Goal: Information Seeking & Learning: Learn about a topic

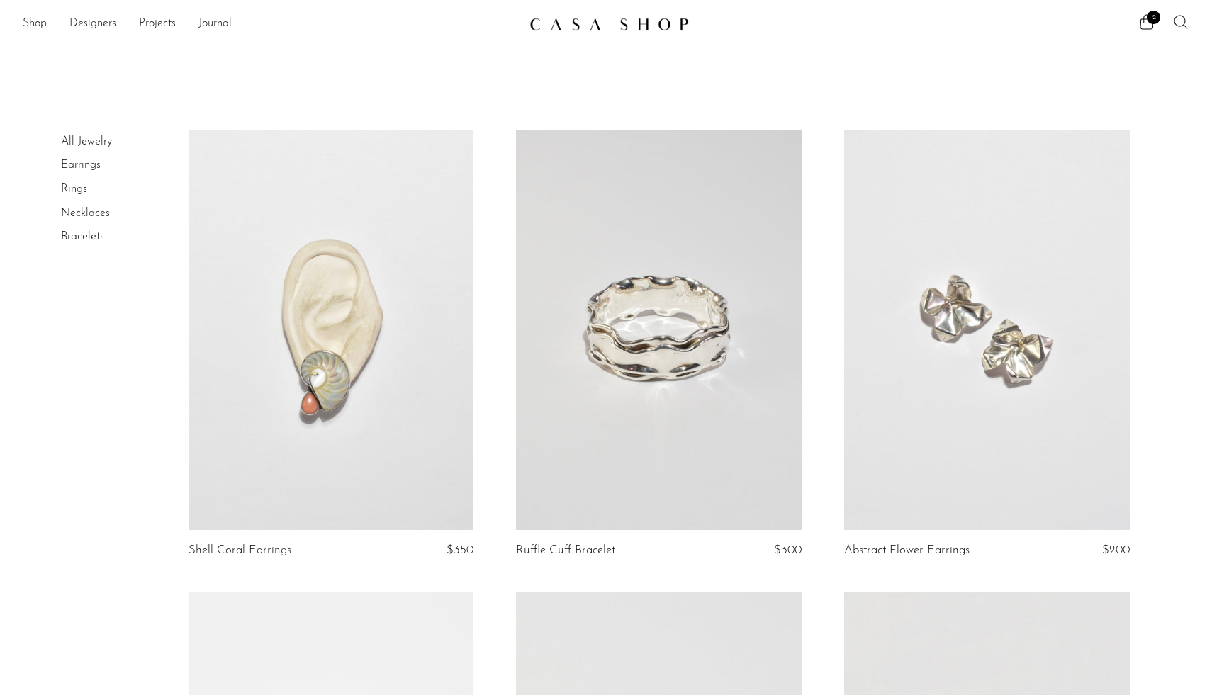
click at [1180, 25] on icon at bounding box center [1180, 21] width 17 height 17
type input "simuero"
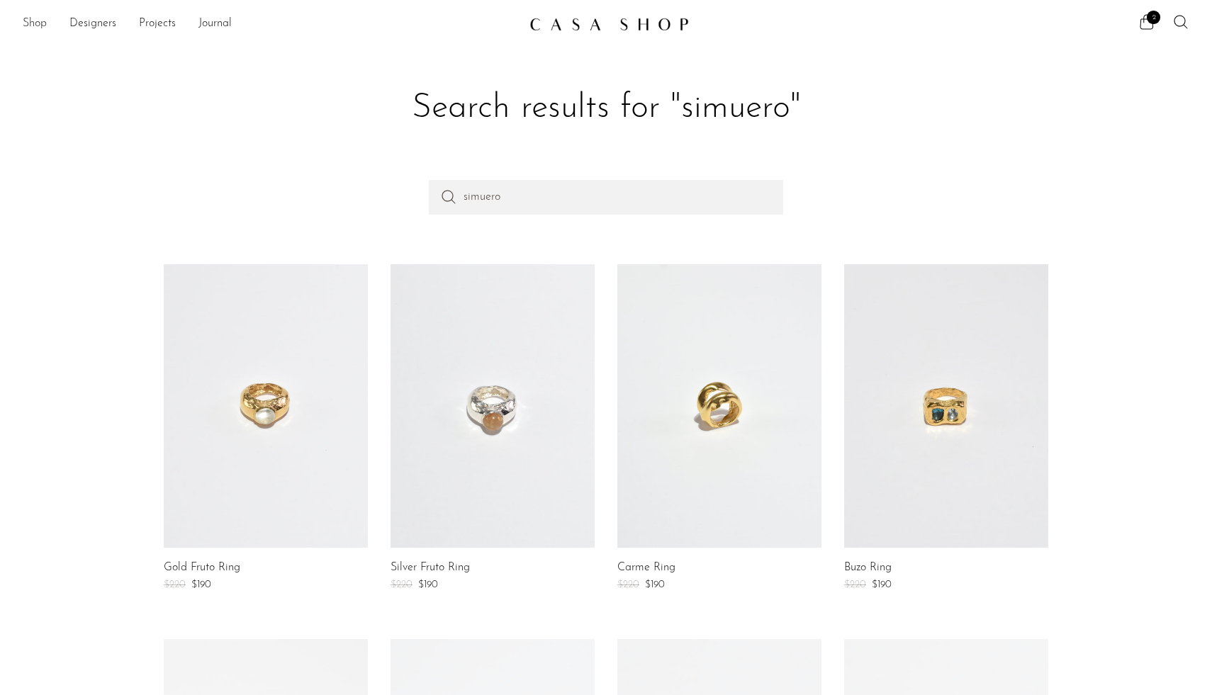
click at [40, 25] on link "Shop" at bounding box center [35, 24] width 24 height 18
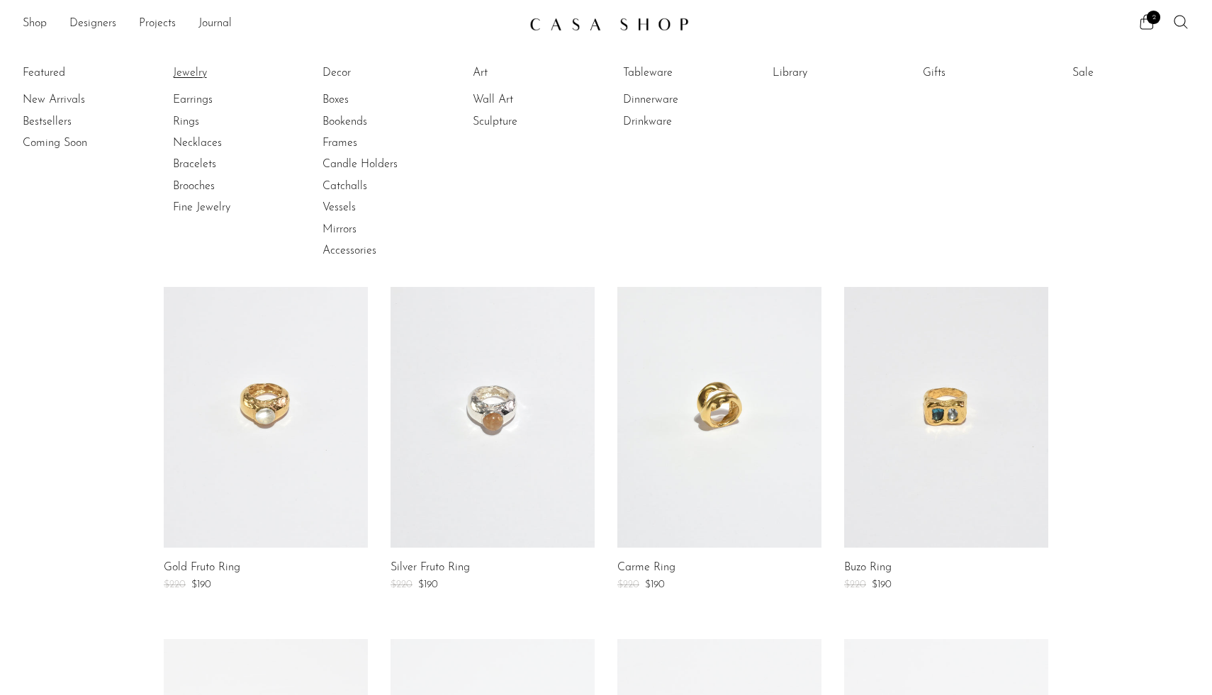
click at [193, 75] on link "Jewelry" at bounding box center [226, 73] width 106 height 16
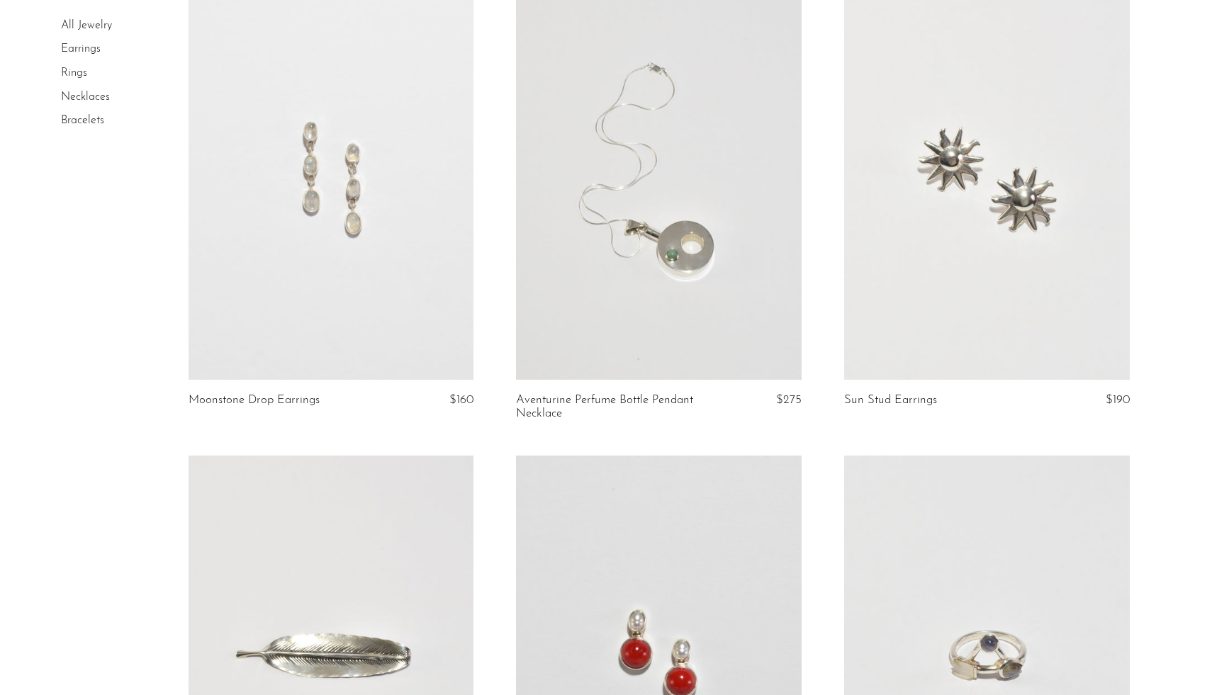
scroll to position [5242, 0]
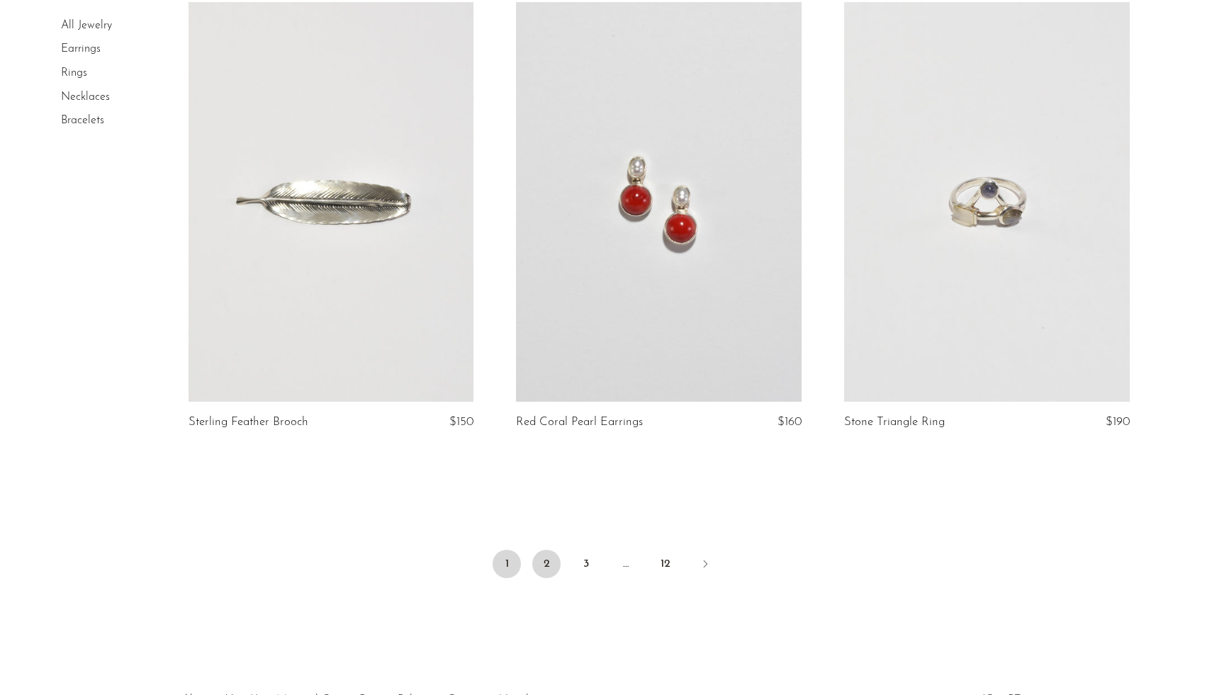
click at [553, 562] on link "2" at bounding box center [546, 564] width 28 height 28
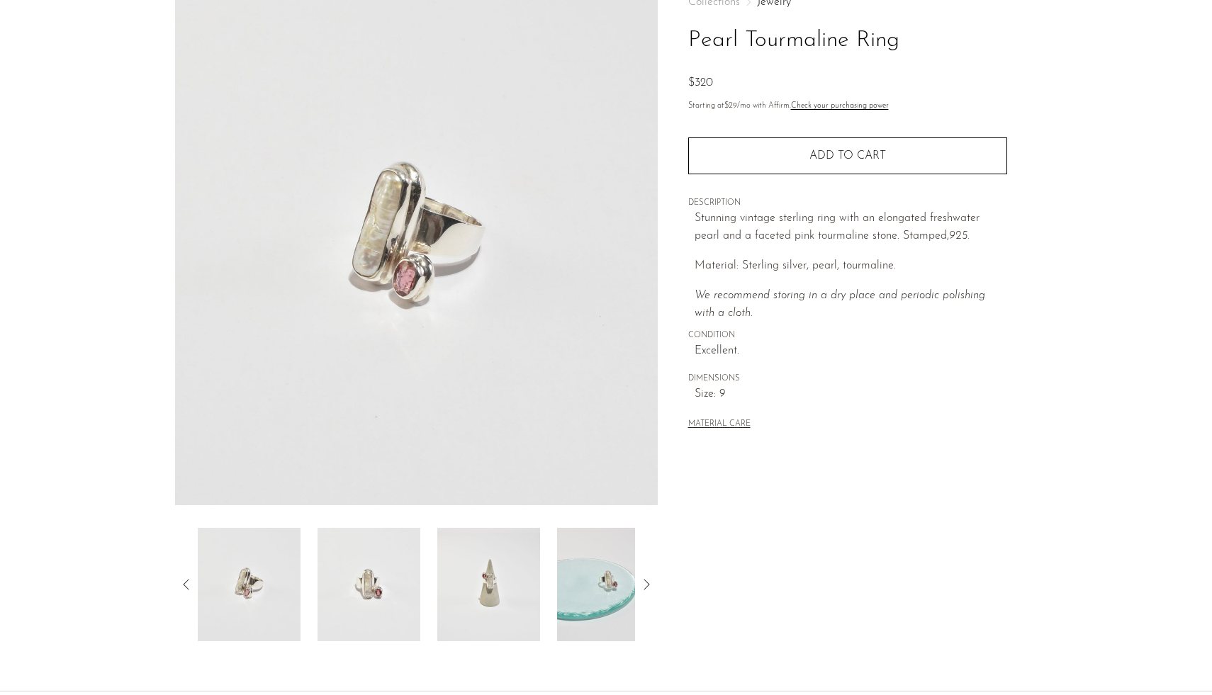
scroll to position [129, 0]
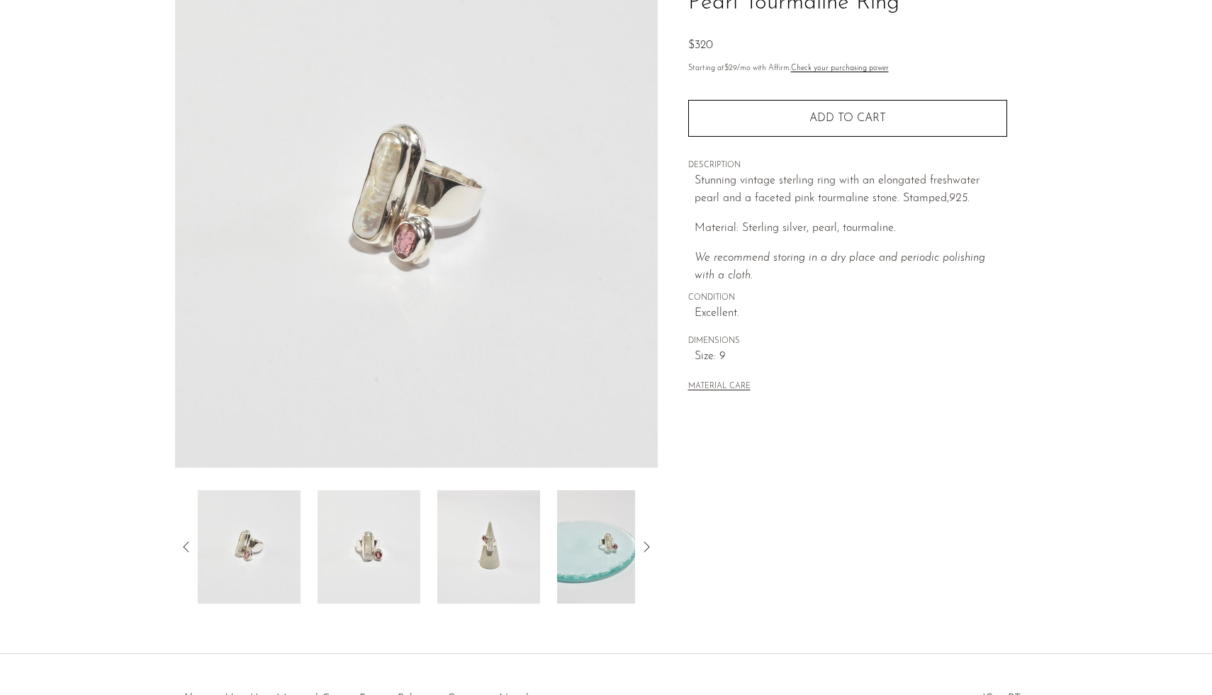
click at [484, 537] on img at bounding box center [488, 546] width 103 height 113
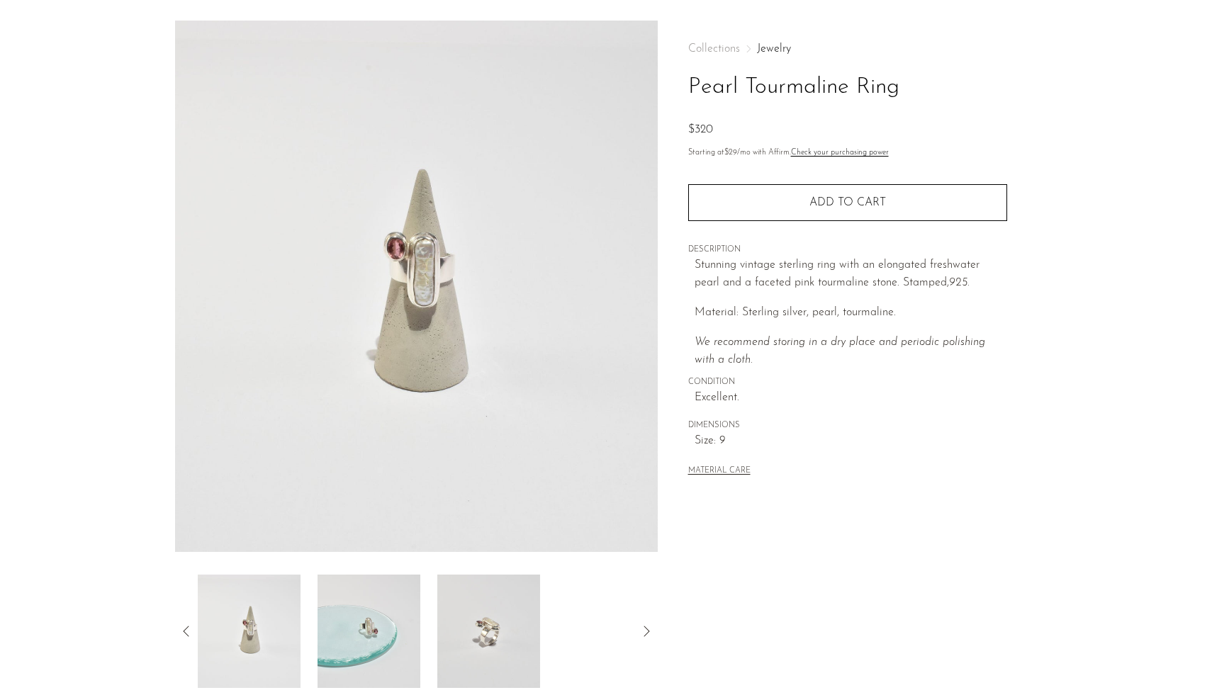
scroll to position [43, 0]
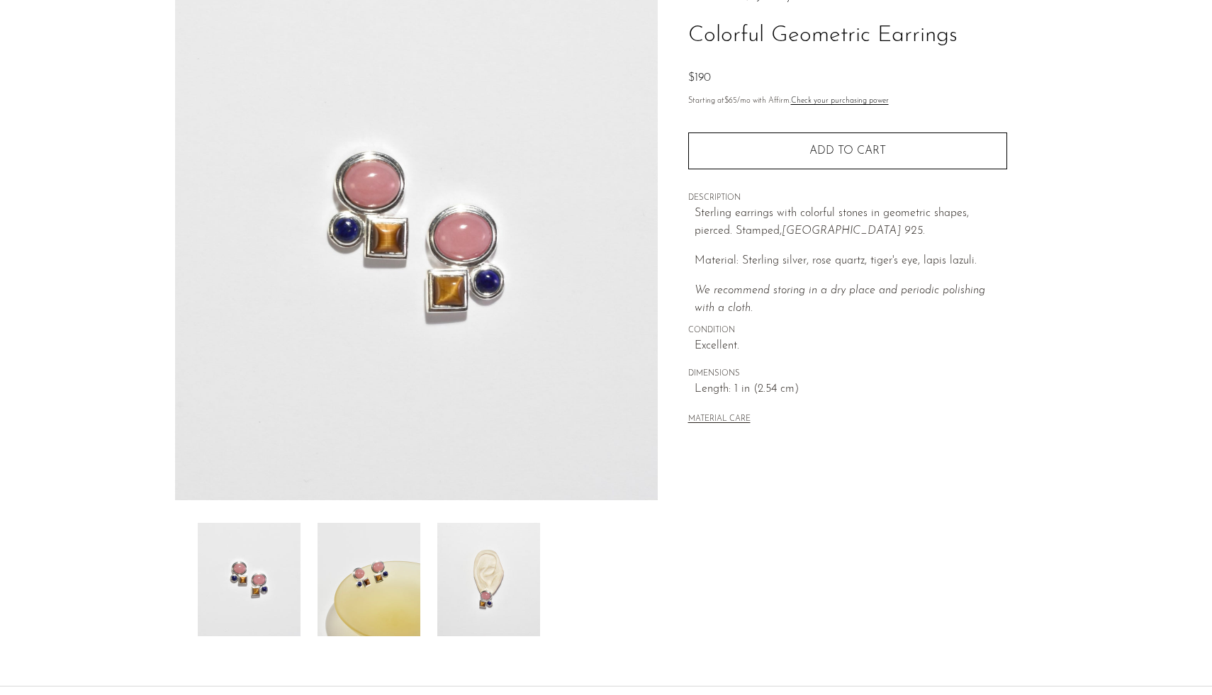
scroll to position [104, 0]
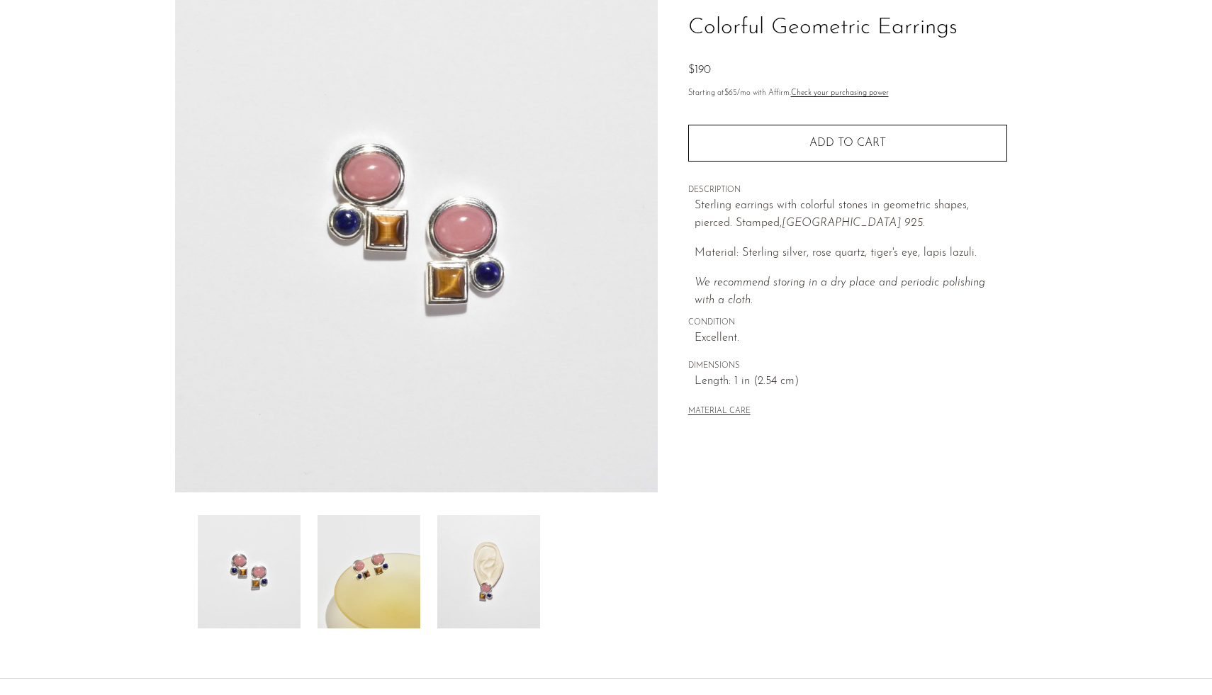
click at [476, 595] on img at bounding box center [488, 571] width 103 height 113
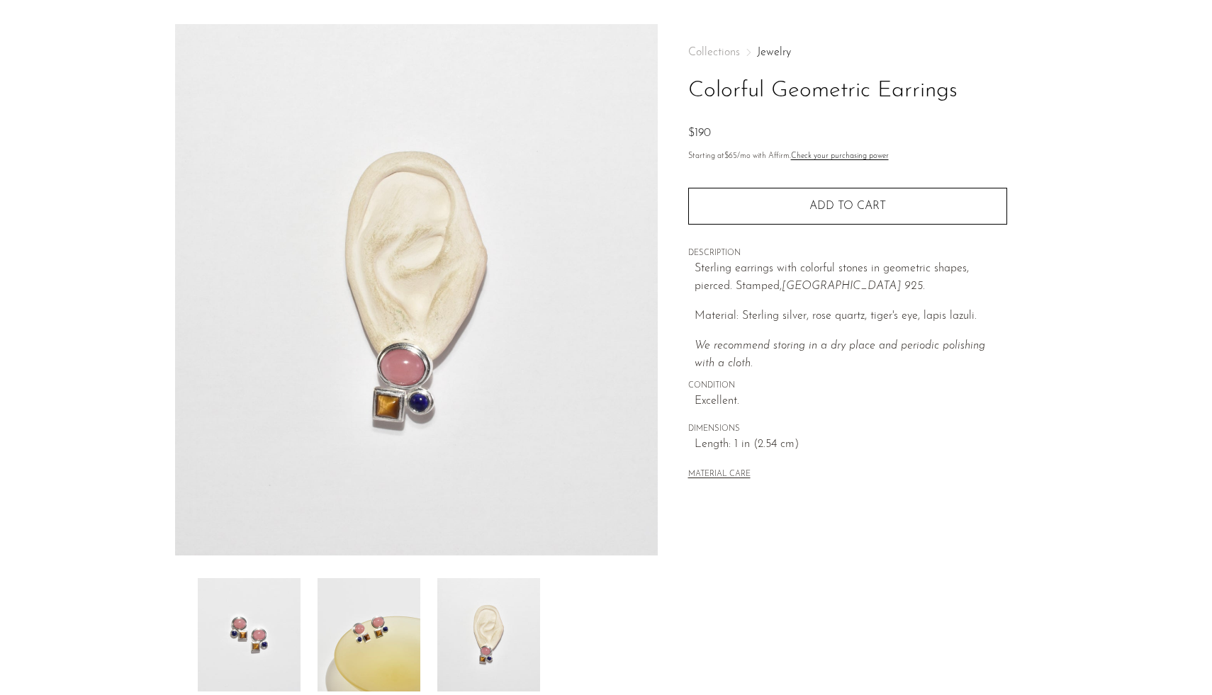
scroll to position [0, 0]
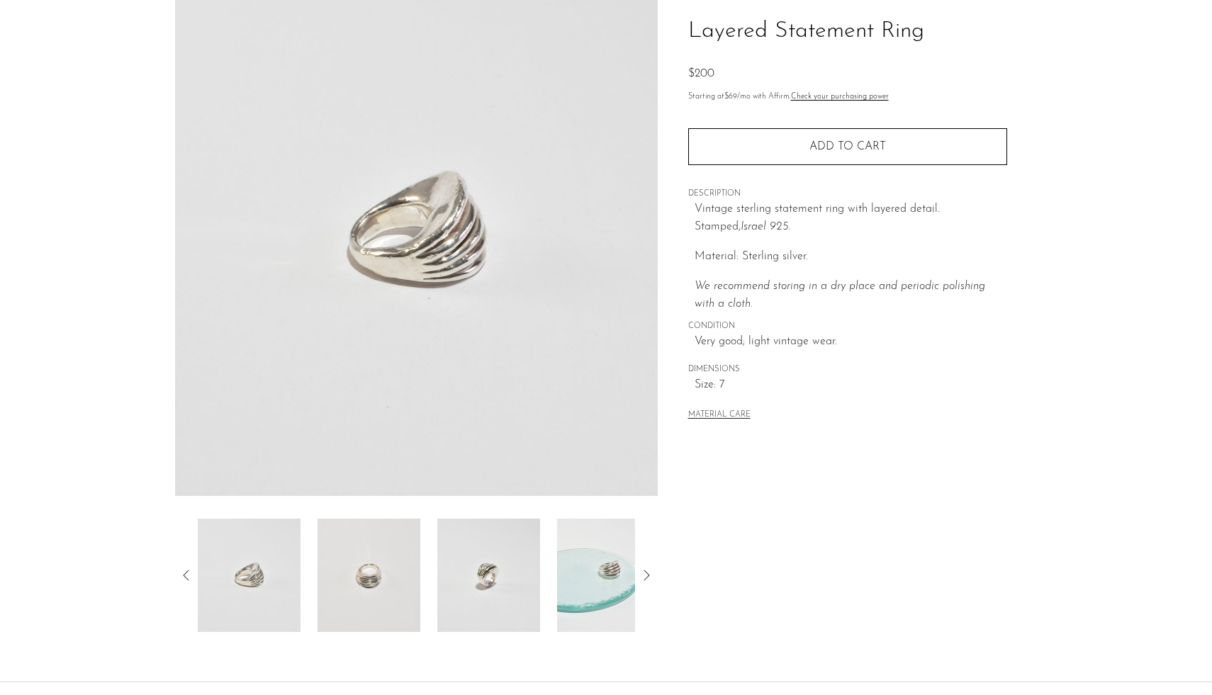
scroll to position [104, 0]
click at [643, 571] on icon at bounding box center [646, 571] width 17 height 17
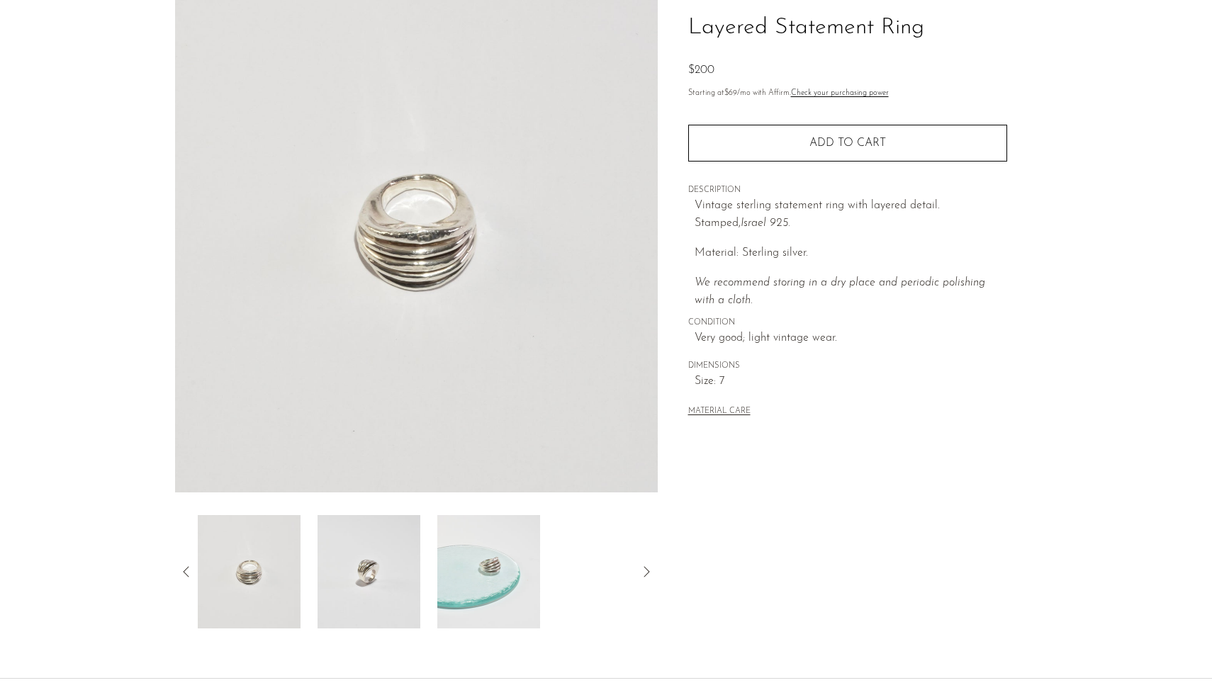
click at [372, 587] on img at bounding box center [369, 571] width 103 height 113
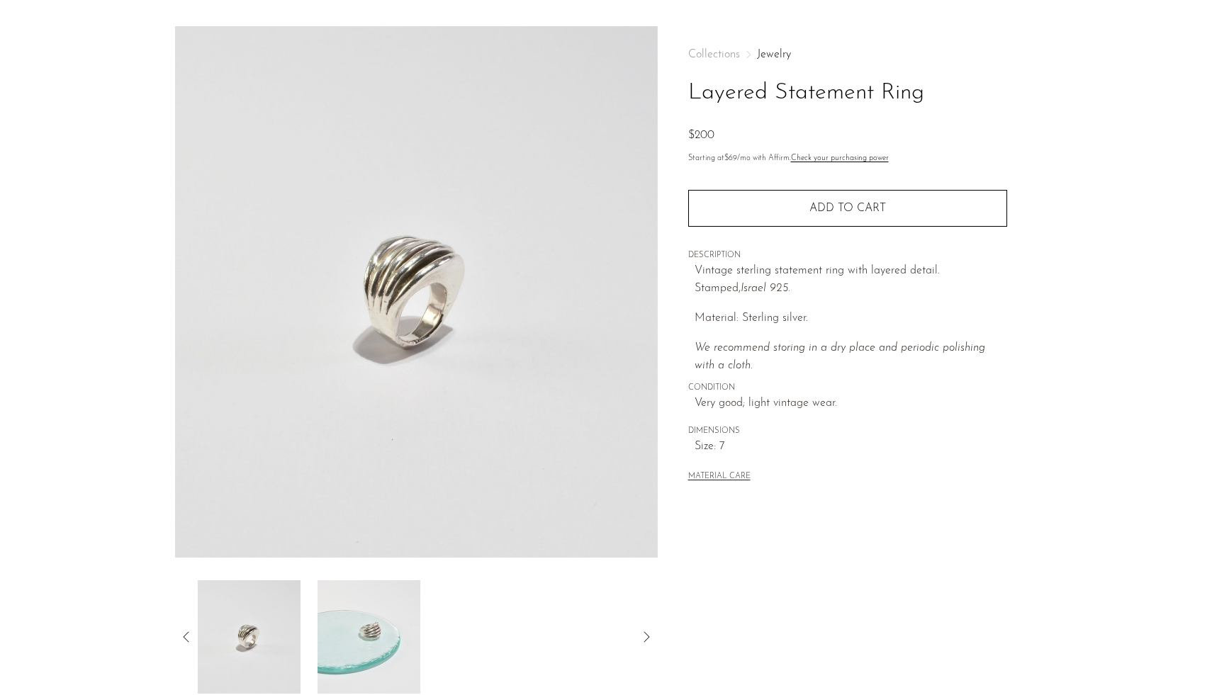
scroll to position [0, 0]
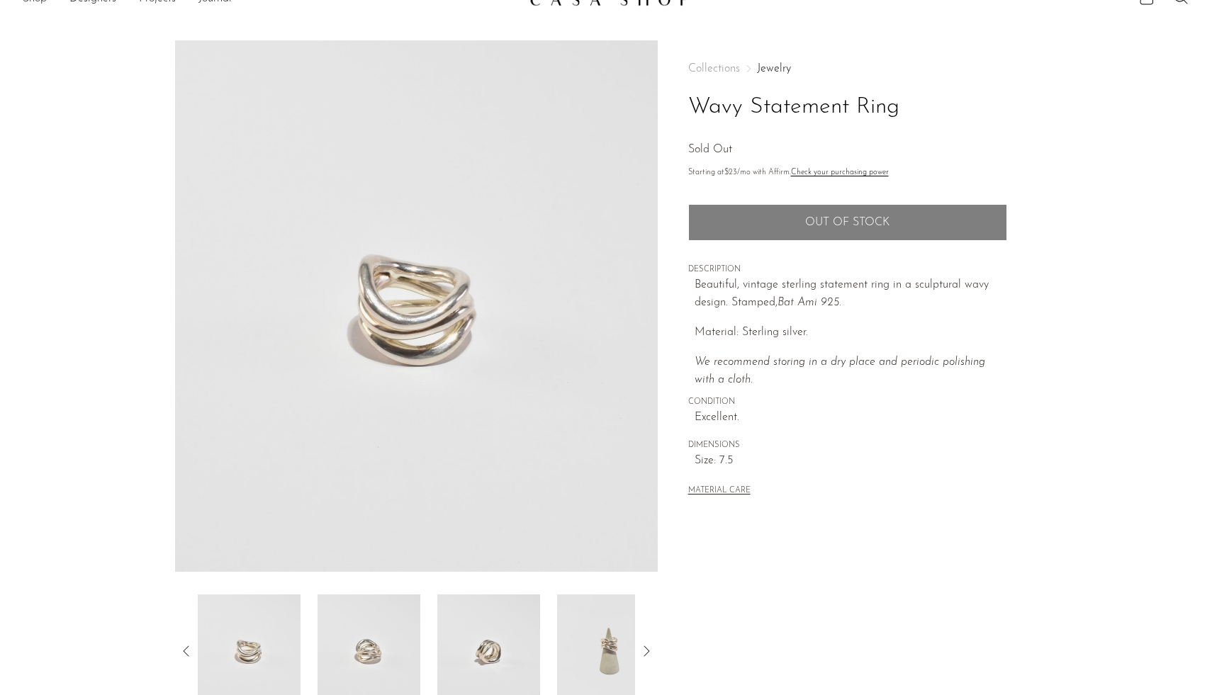
scroll to position [28, 0]
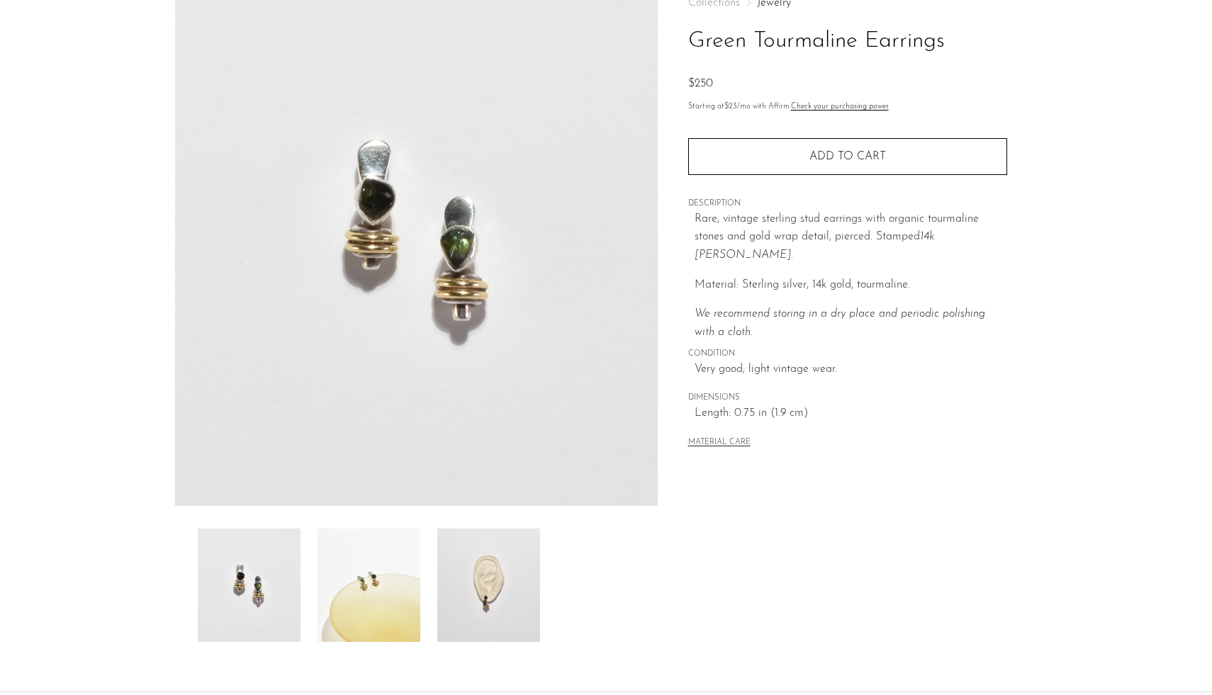
scroll to position [95, 0]
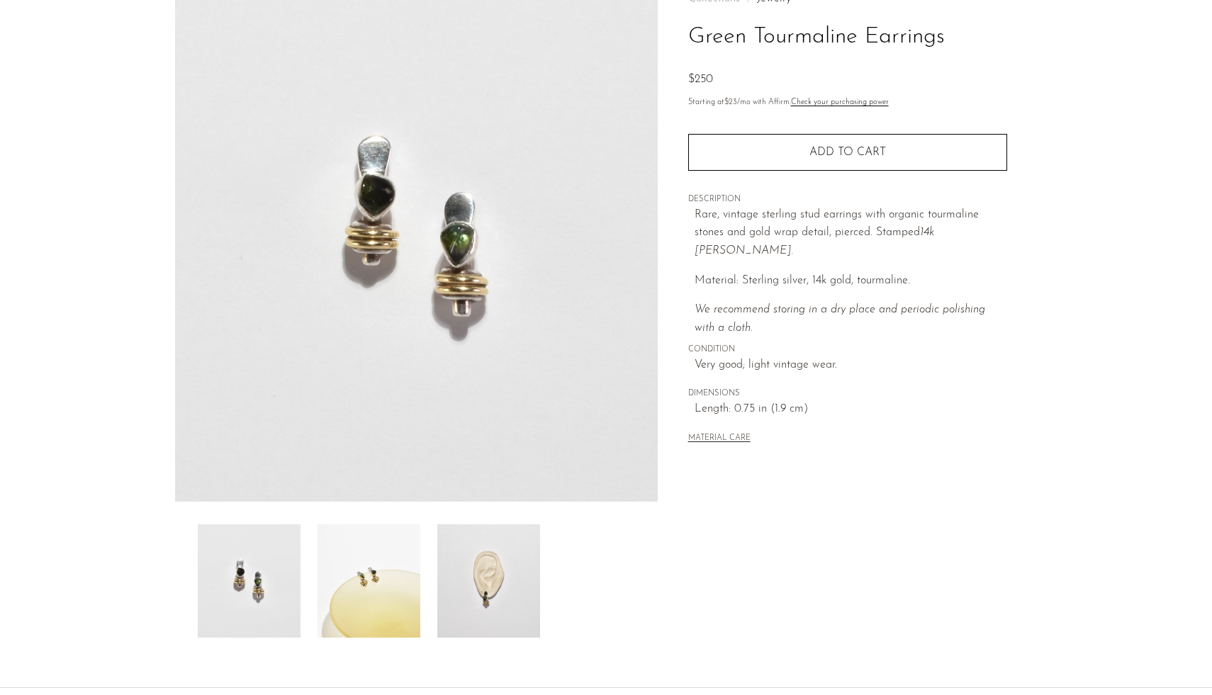
click at [513, 557] on img at bounding box center [488, 580] width 103 height 113
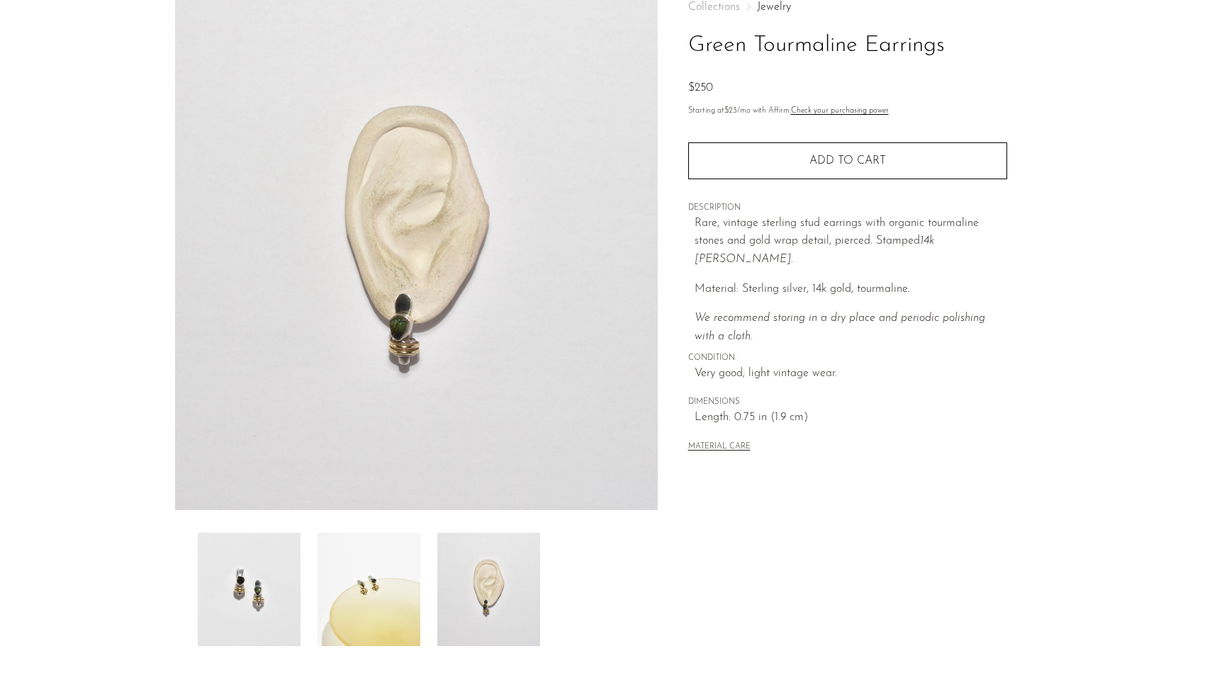
scroll to position [84, 0]
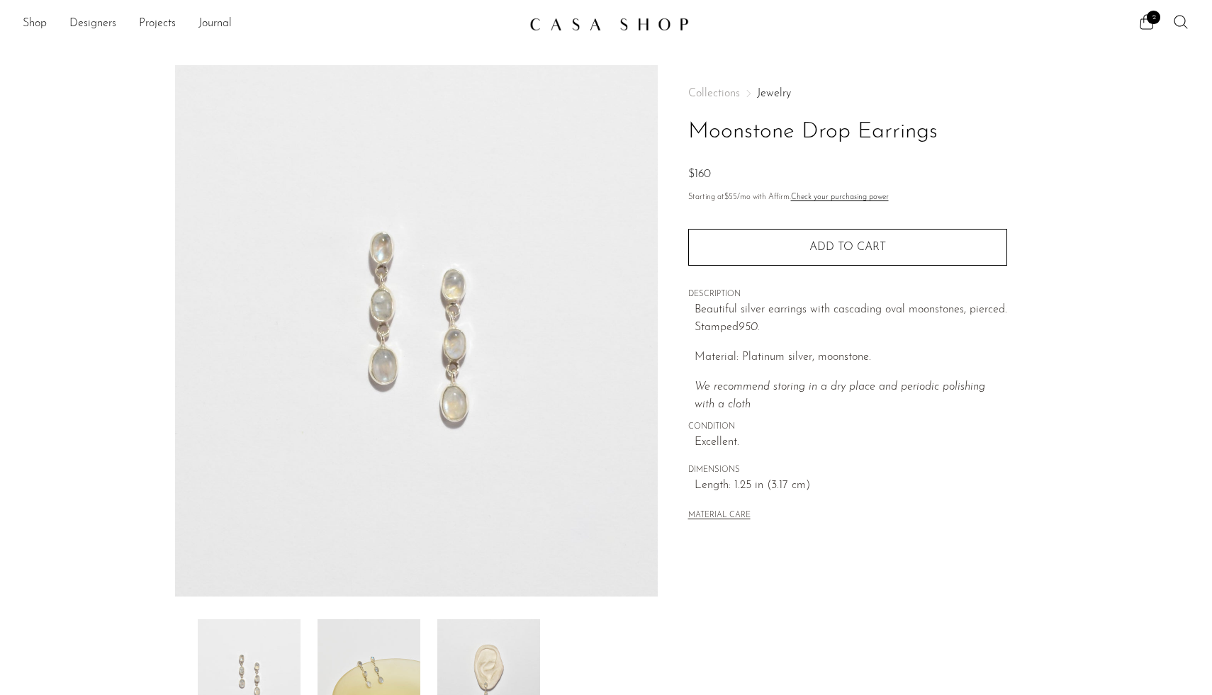
scroll to position [150, 0]
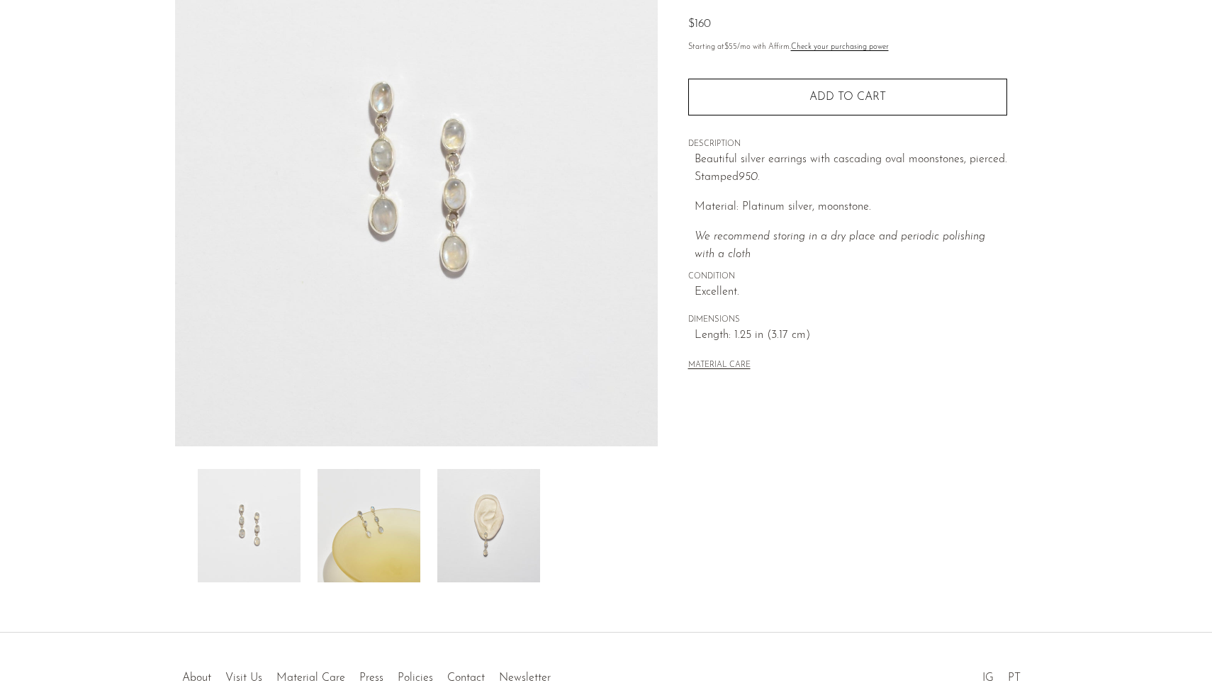
click at [508, 522] on img at bounding box center [488, 525] width 103 height 113
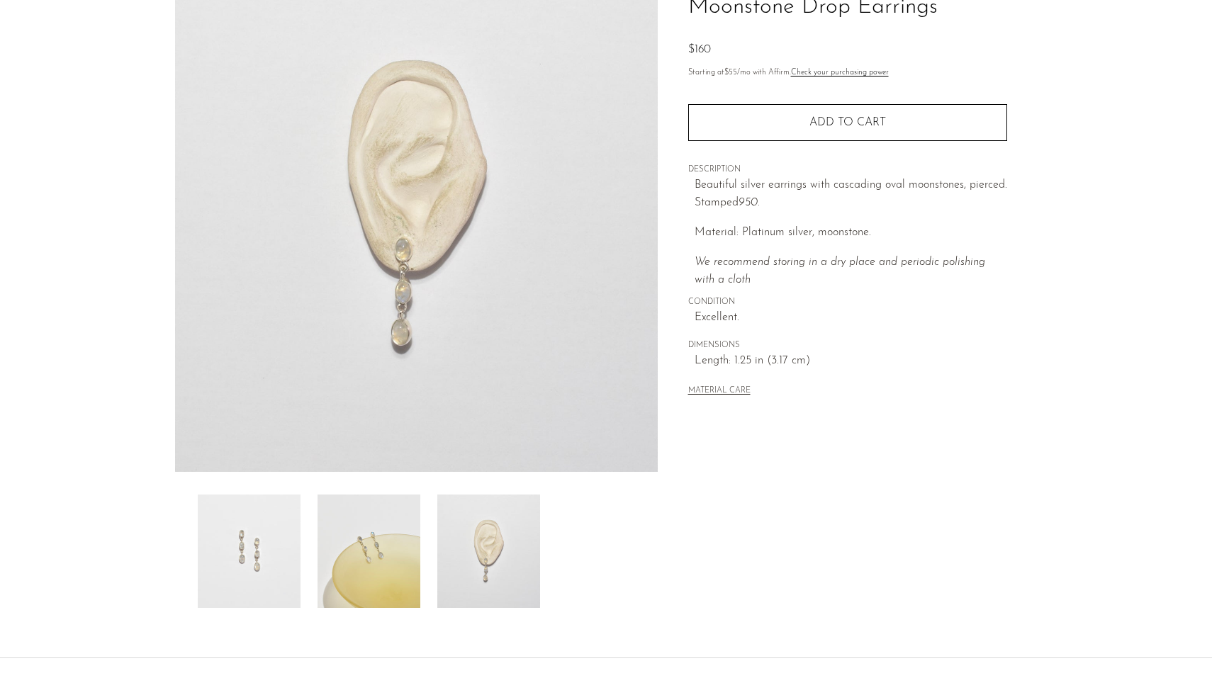
scroll to position [118, 0]
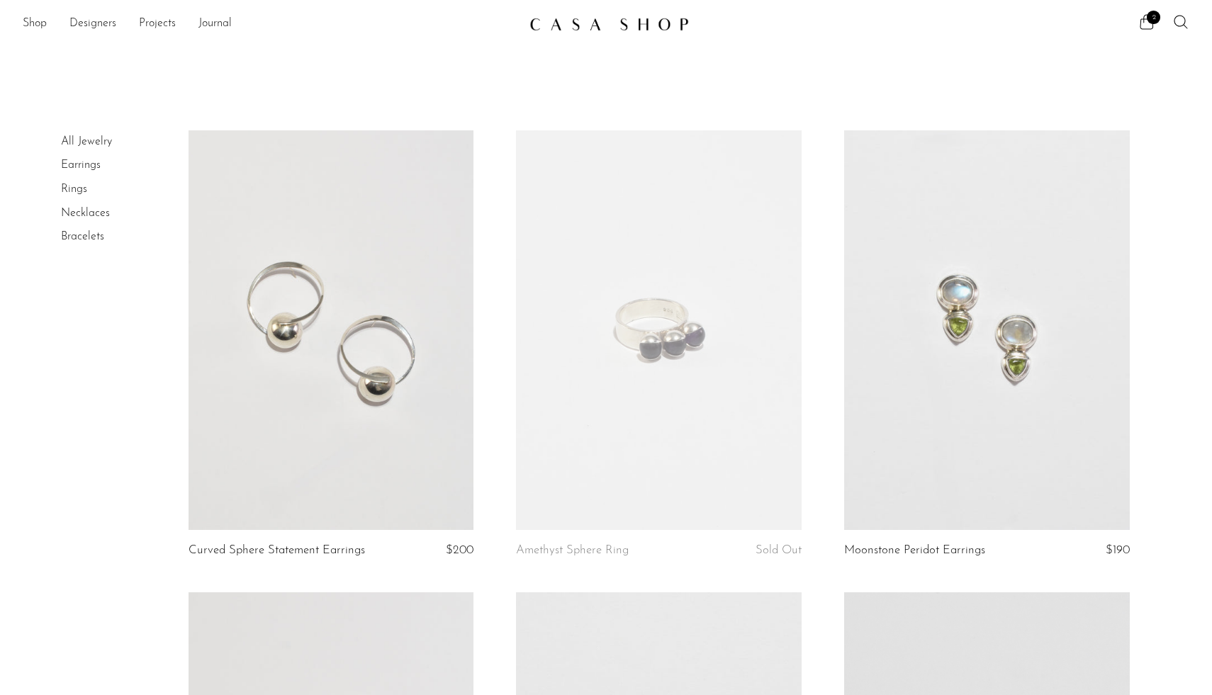
click at [77, 188] on link "Rings" at bounding box center [74, 189] width 26 height 11
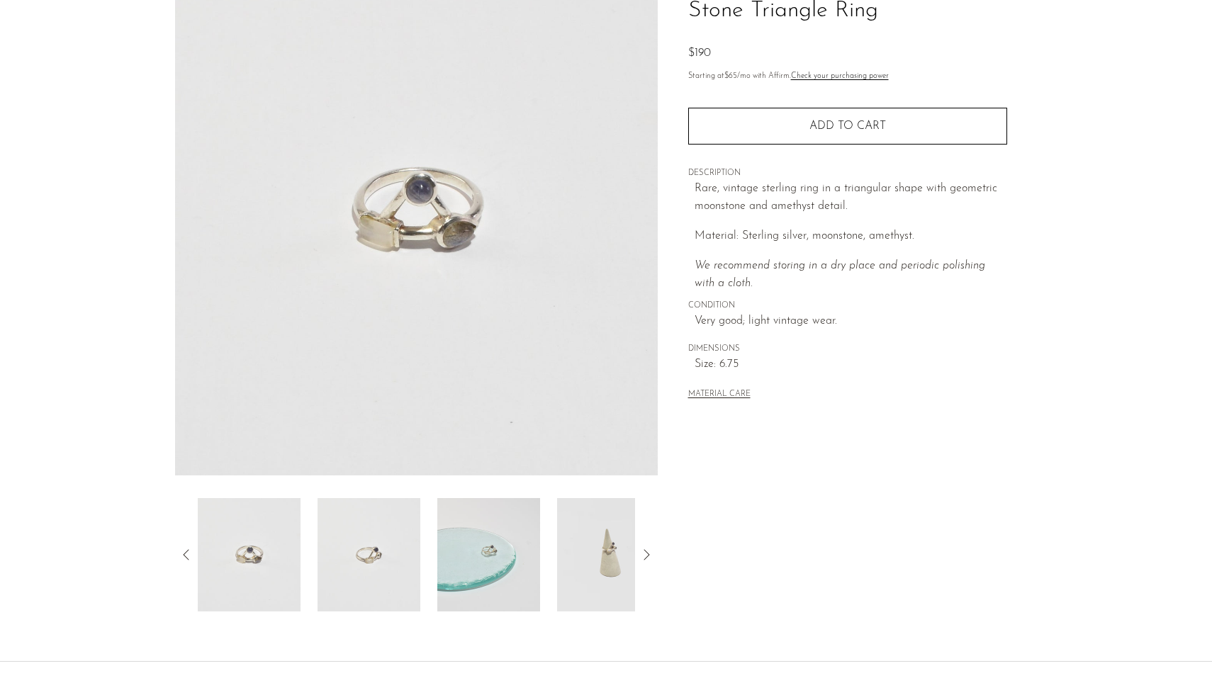
scroll to position [125, 0]
click at [611, 548] on img at bounding box center [608, 551] width 103 height 113
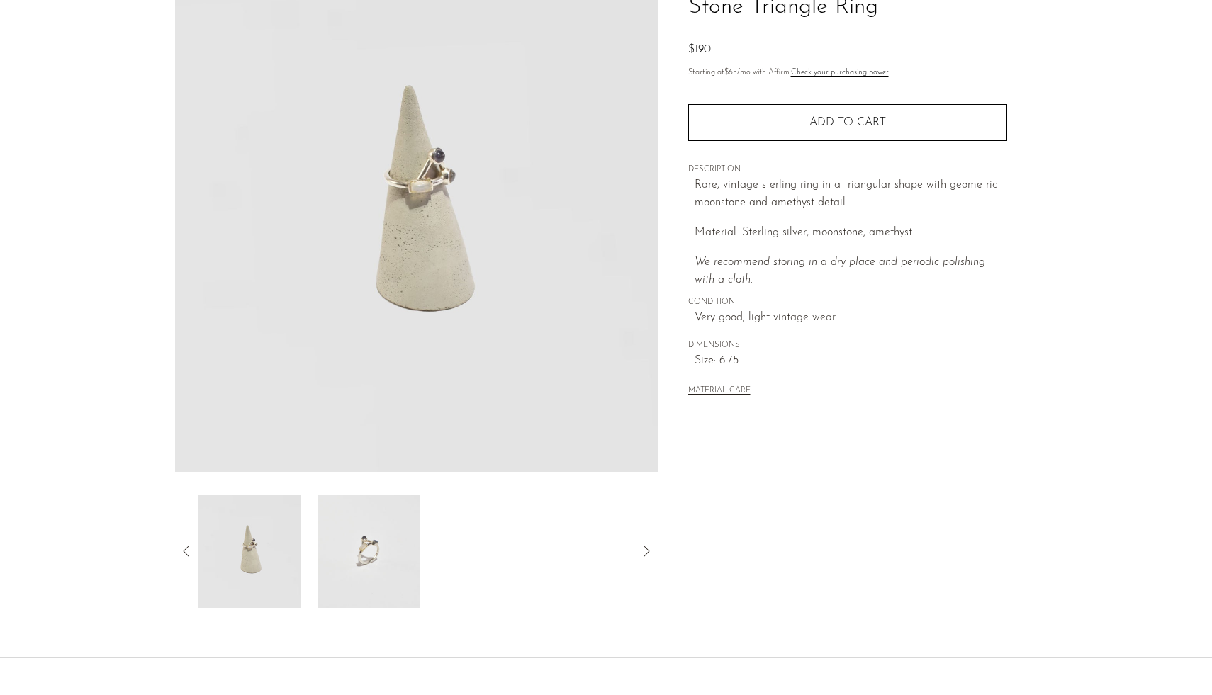
click at [359, 554] on img at bounding box center [369, 551] width 103 height 113
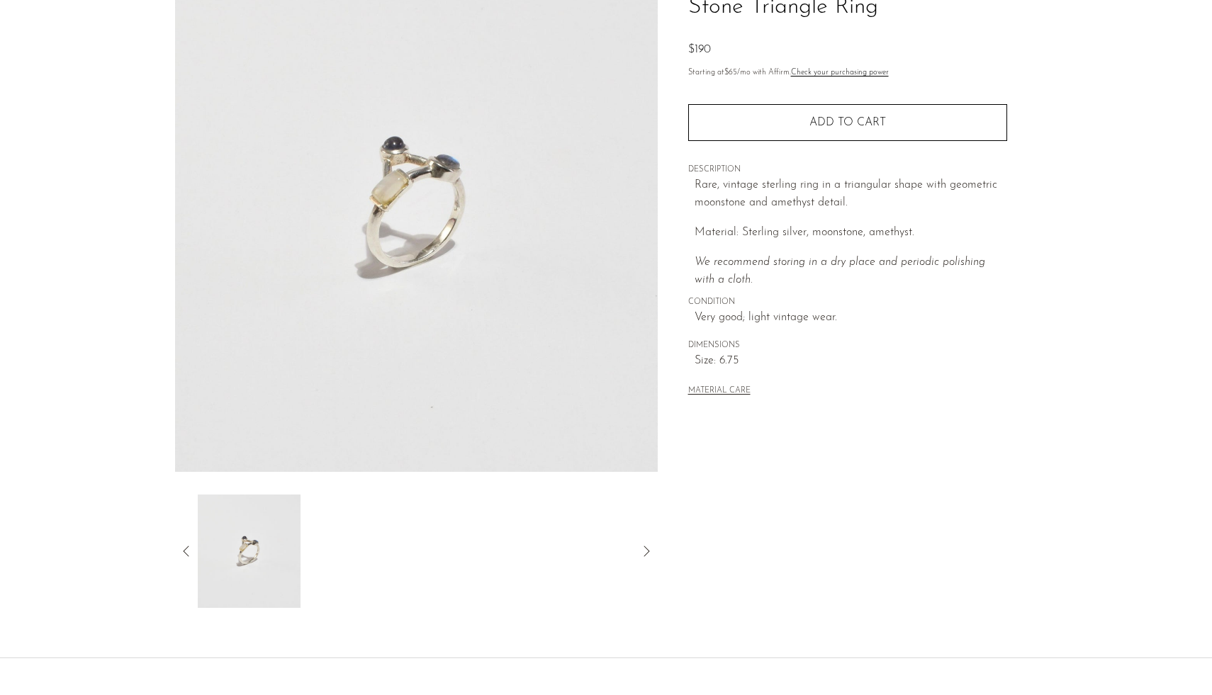
click at [182, 552] on icon at bounding box center [186, 551] width 17 height 17
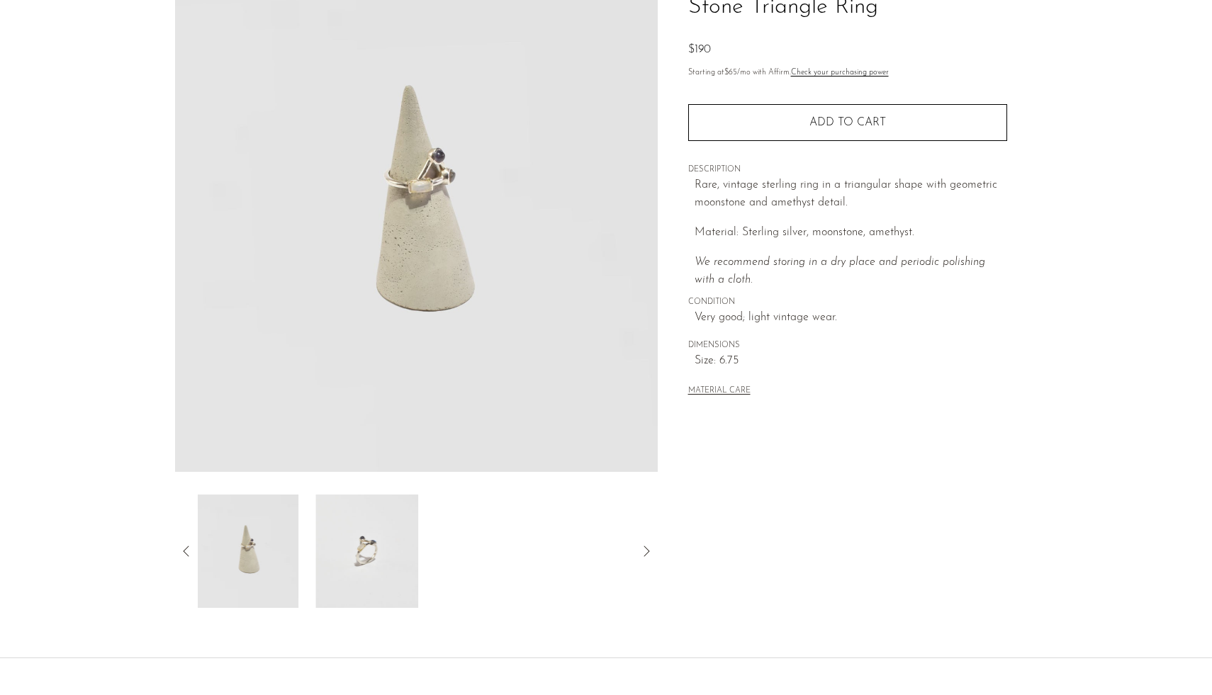
click at [182, 552] on icon at bounding box center [186, 551] width 17 height 17
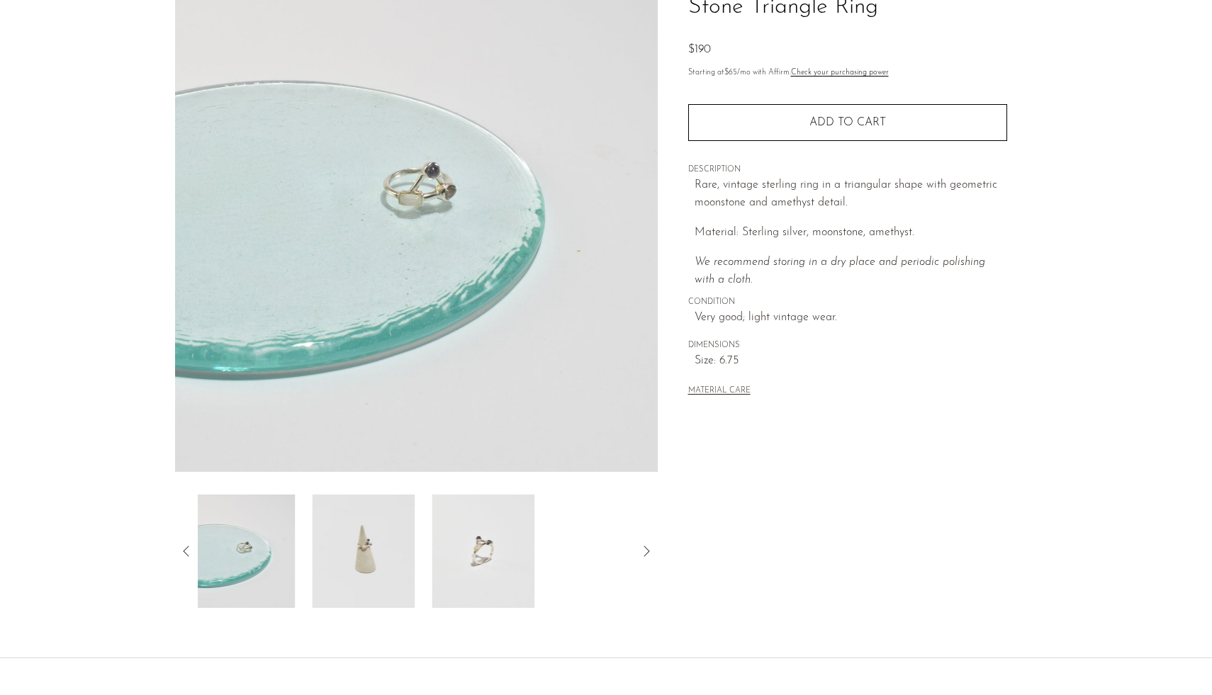
click at [182, 552] on icon at bounding box center [186, 551] width 17 height 17
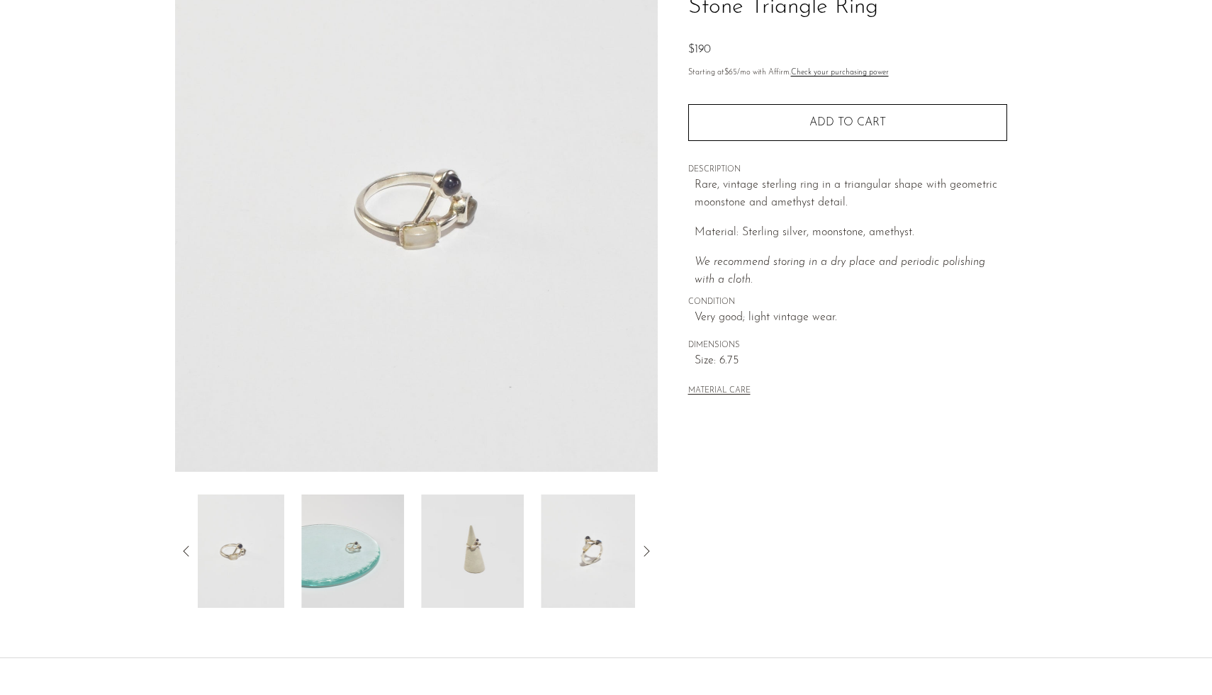
click at [182, 552] on icon at bounding box center [186, 551] width 17 height 17
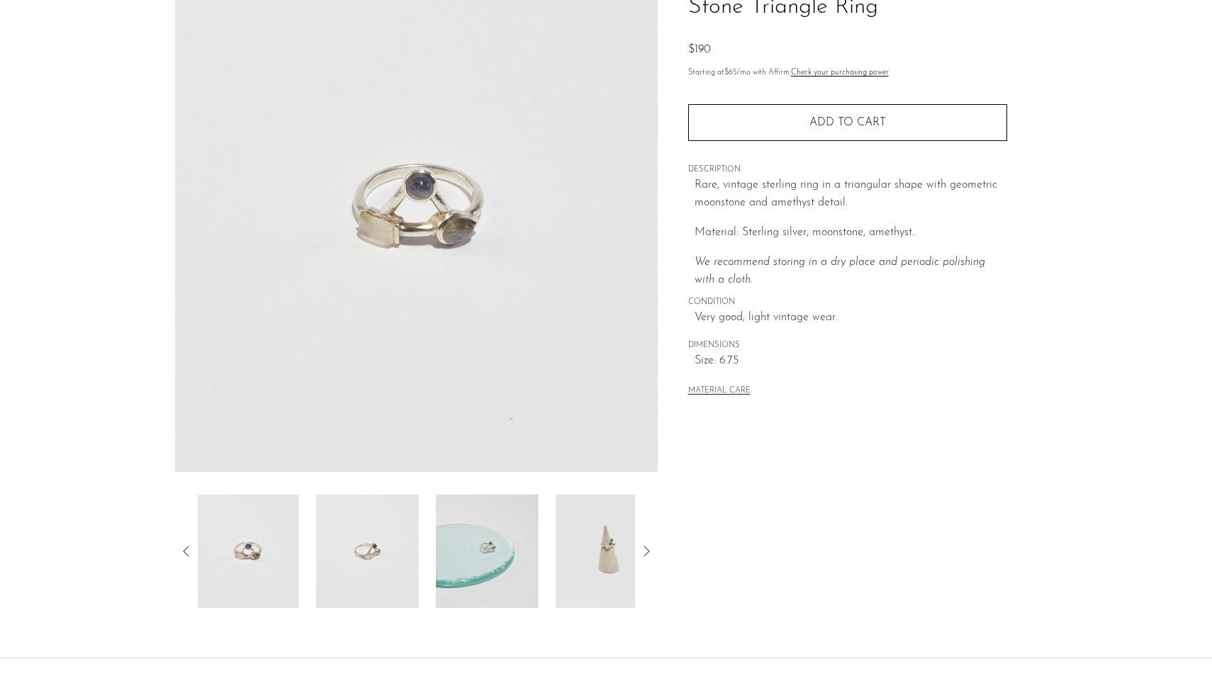
click at [182, 552] on icon at bounding box center [186, 551] width 17 height 17
click at [622, 561] on img at bounding box center [608, 551] width 103 height 113
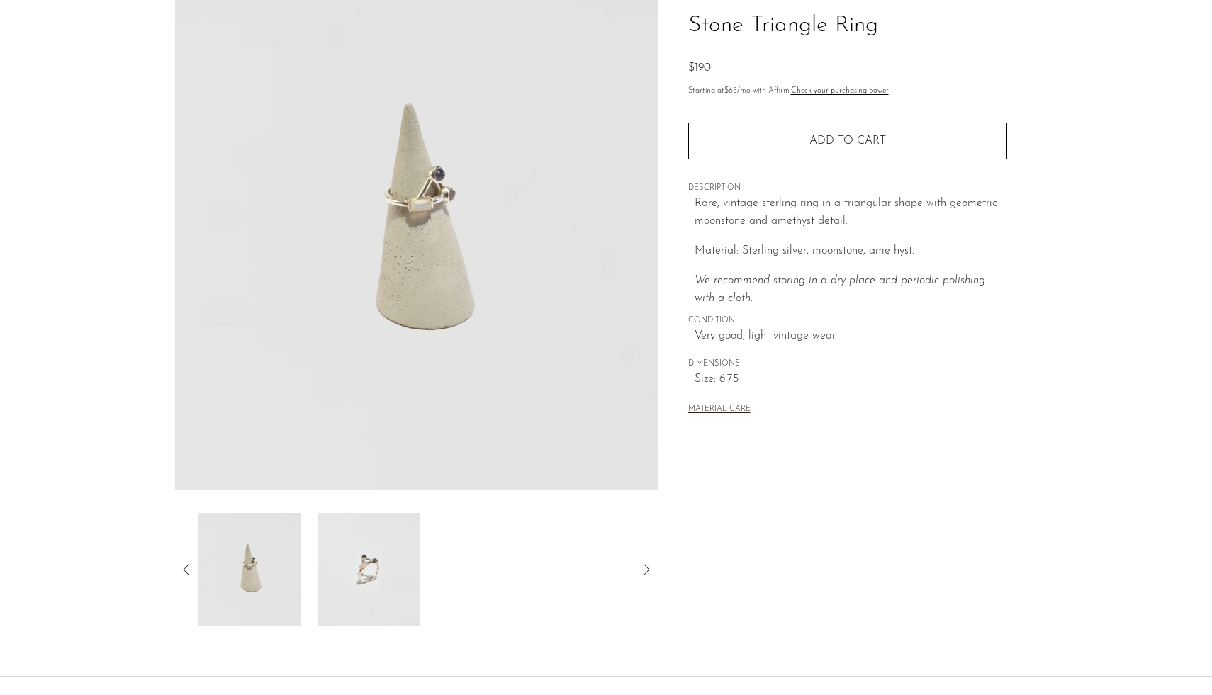
scroll to position [103, 0]
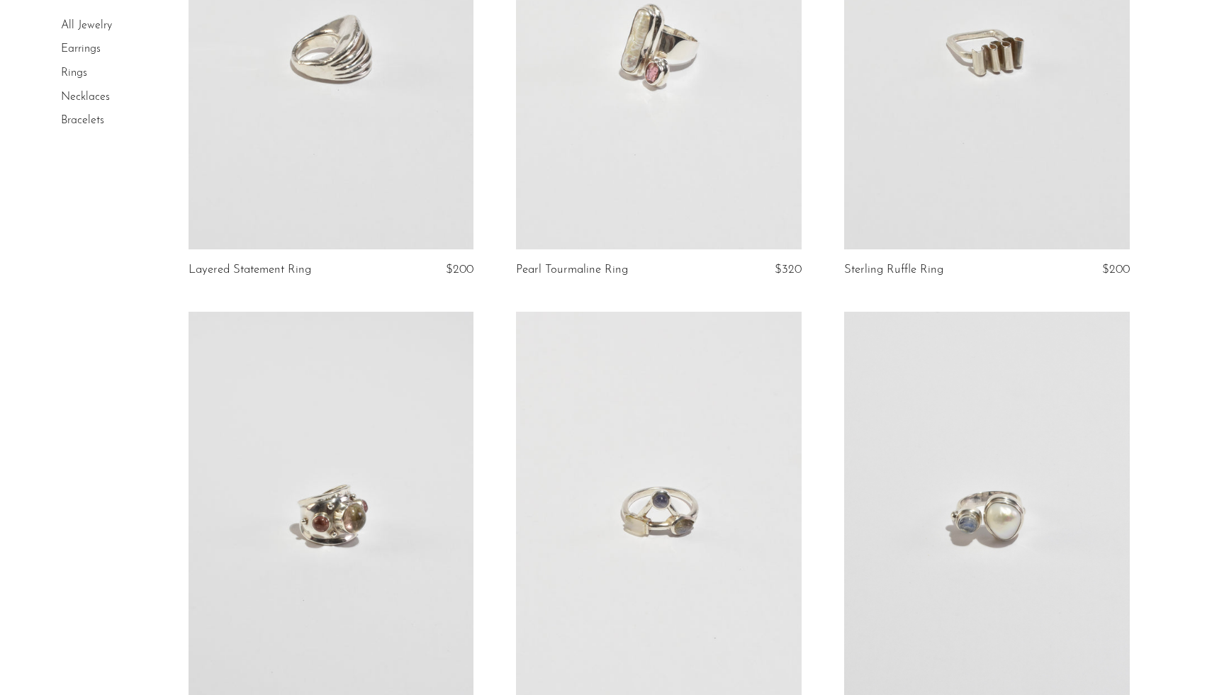
scroll to position [410, 0]
